Goal: Navigation & Orientation: Find specific page/section

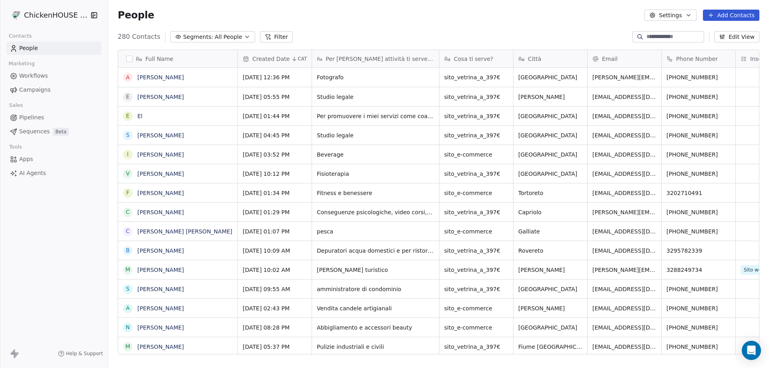
scroll to position [318, 655]
click at [157, 97] on link "[PERSON_NAME]" at bounding box center [160, 97] width 46 height 6
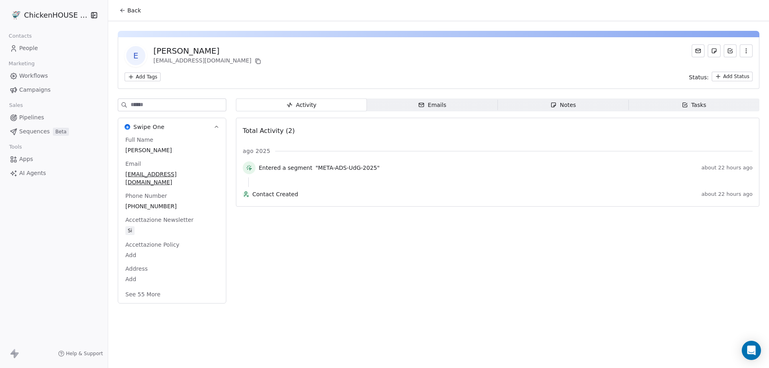
click at [575, 107] on div "Notes" at bounding box center [563, 105] width 26 height 8
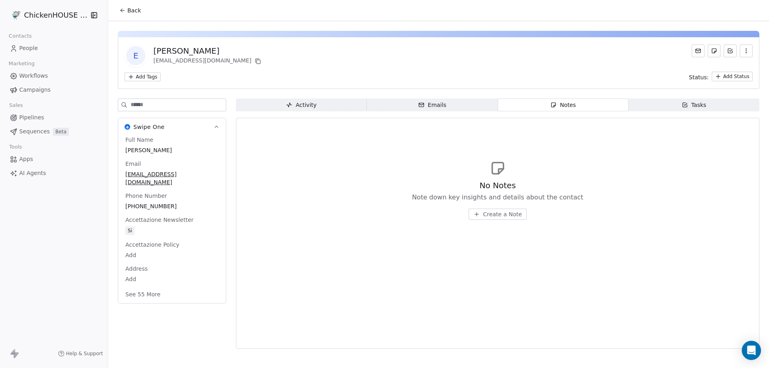
click at [26, 46] on span "People" at bounding box center [28, 48] width 19 height 8
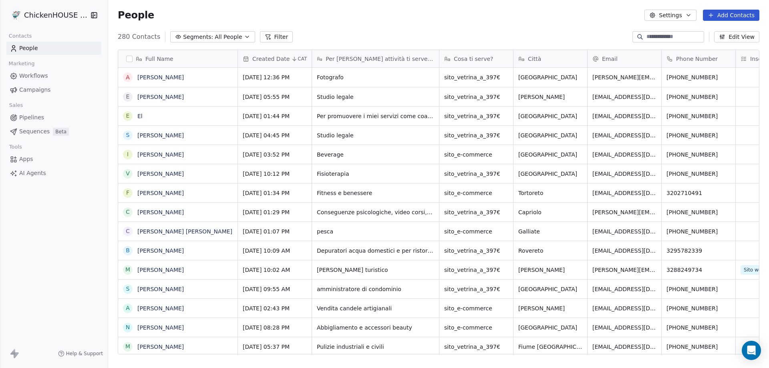
scroll to position [318, 655]
click at [694, 95] on icon "grid" at bounding box center [697, 95] width 6 height 6
click at [695, 96] on icon "grid" at bounding box center [697, 95] width 4 height 4
click at [44, 92] on span "Campaigns" at bounding box center [34, 90] width 31 height 8
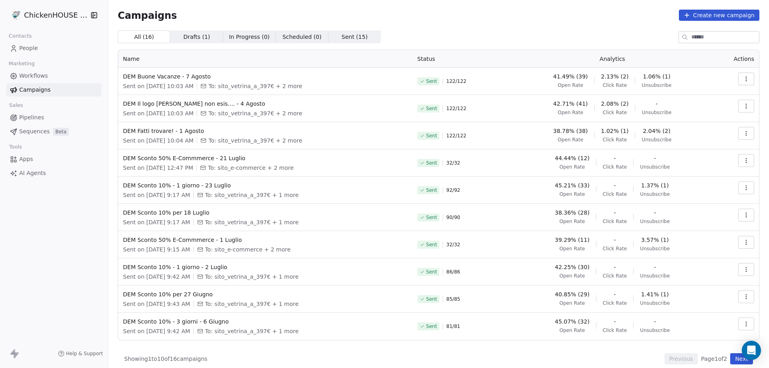
click at [30, 48] on span "People" at bounding box center [28, 48] width 19 height 8
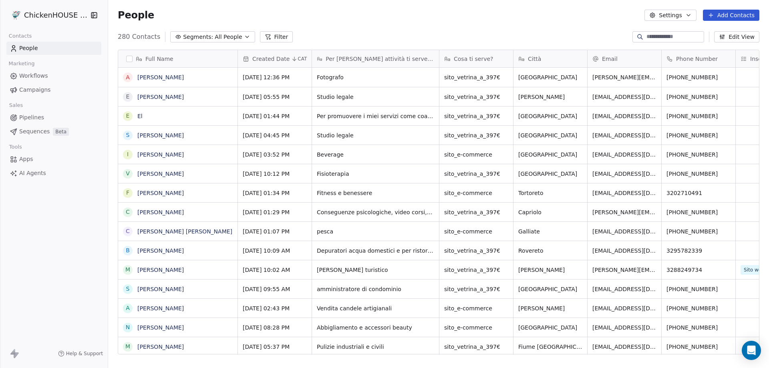
scroll to position [318, 655]
click at [694, 77] on icon "grid" at bounding box center [697, 76] width 6 height 6
